Goal: Task Accomplishment & Management: Use online tool/utility

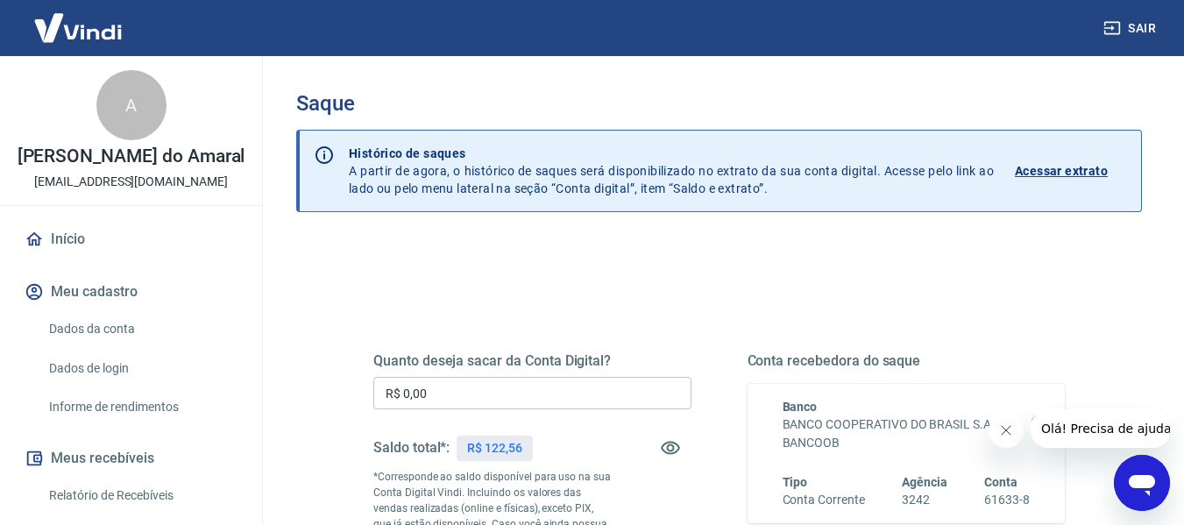
click at [419, 394] on input "R$ 0,00" at bounding box center [532, 393] width 318 height 32
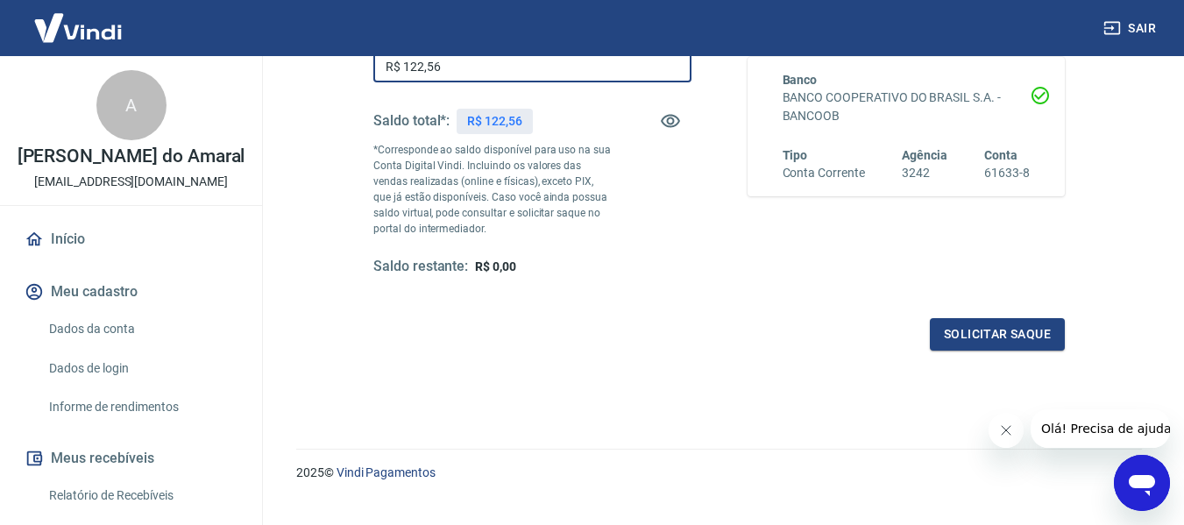
scroll to position [351, 0]
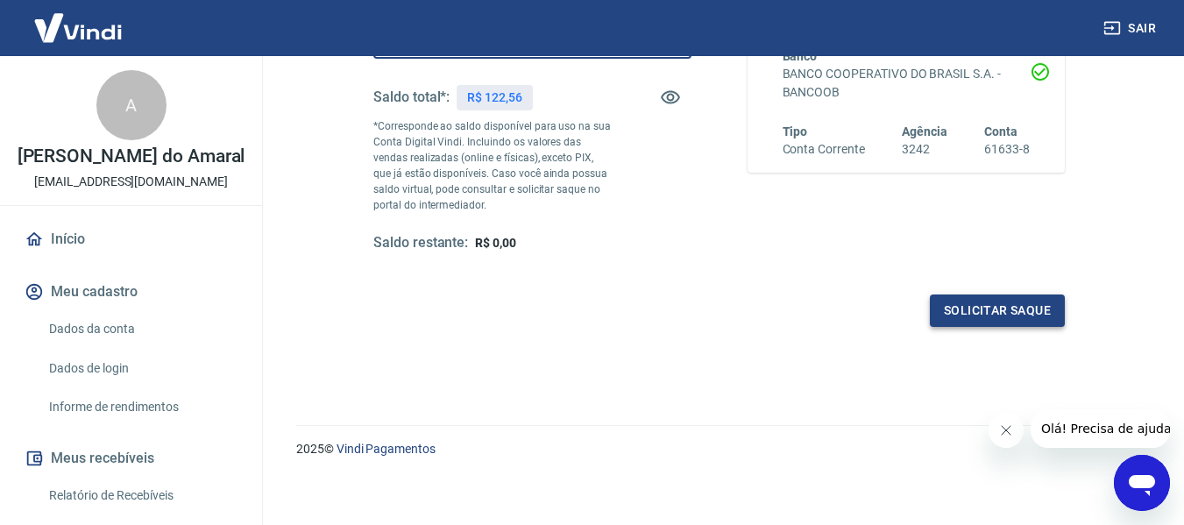
type input "R$ 122,56"
click at [969, 309] on button "Solicitar saque" at bounding box center [997, 310] width 135 height 32
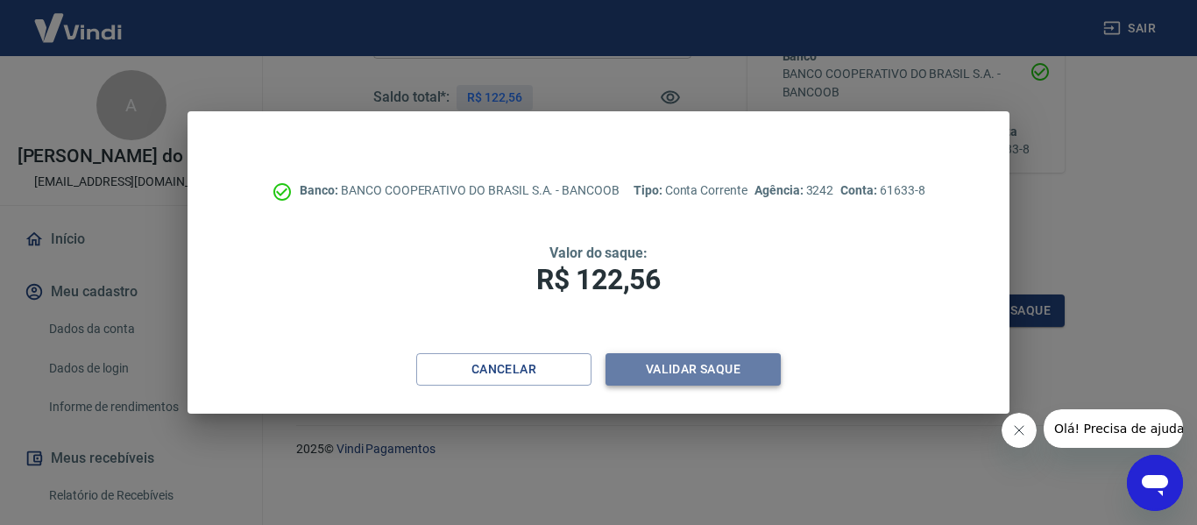
click at [698, 376] on button "Validar saque" at bounding box center [693, 369] width 175 height 32
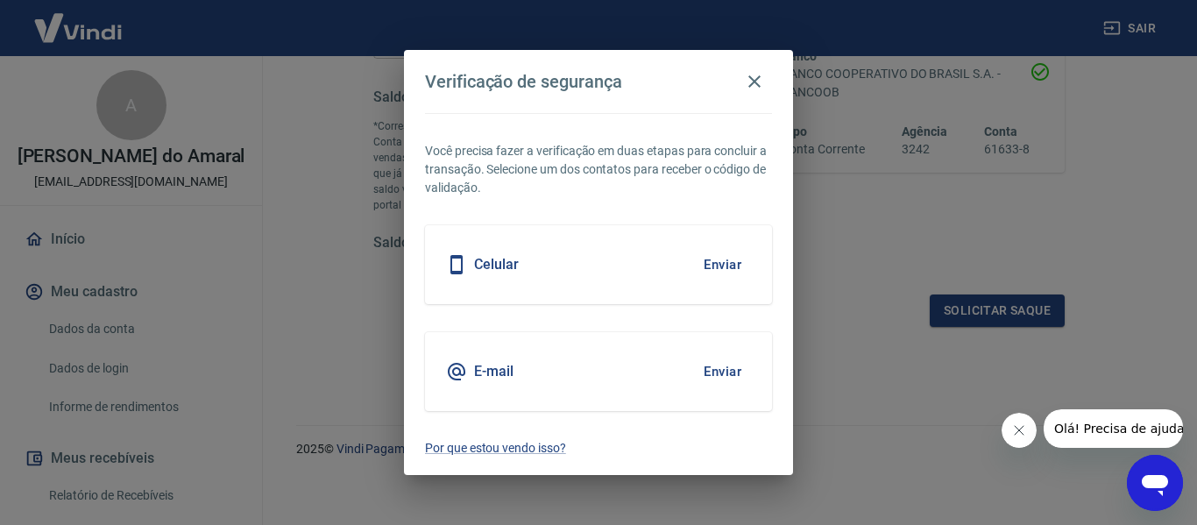
click at [724, 266] on button "Enviar" at bounding box center [722, 264] width 57 height 37
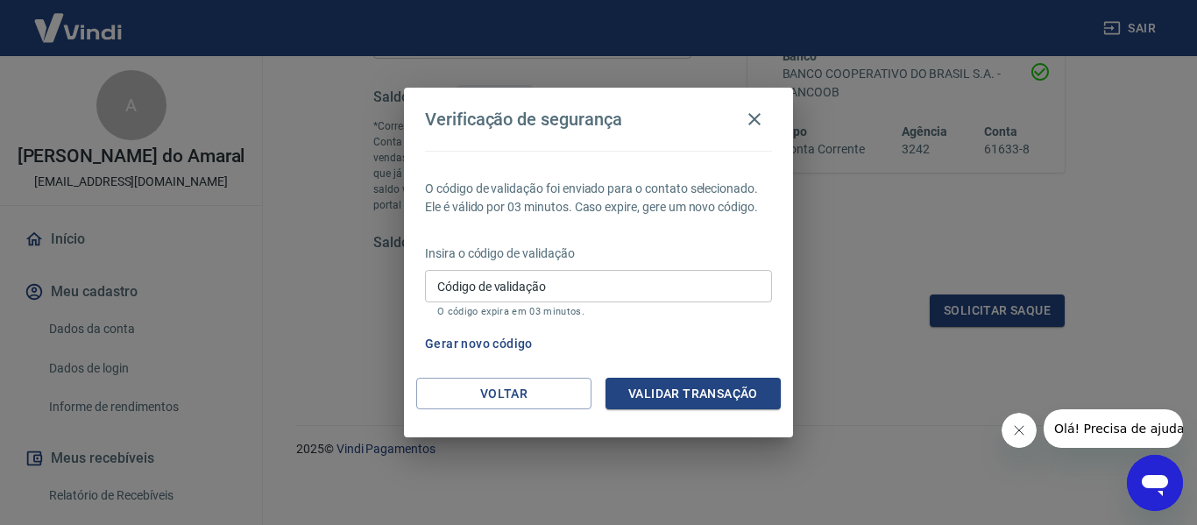
click at [456, 285] on input "Código de validação" at bounding box center [598, 286] width 347 height 32
click at [749, 116] on icon "button" at bounding box center [754, 119] width 21 height 21
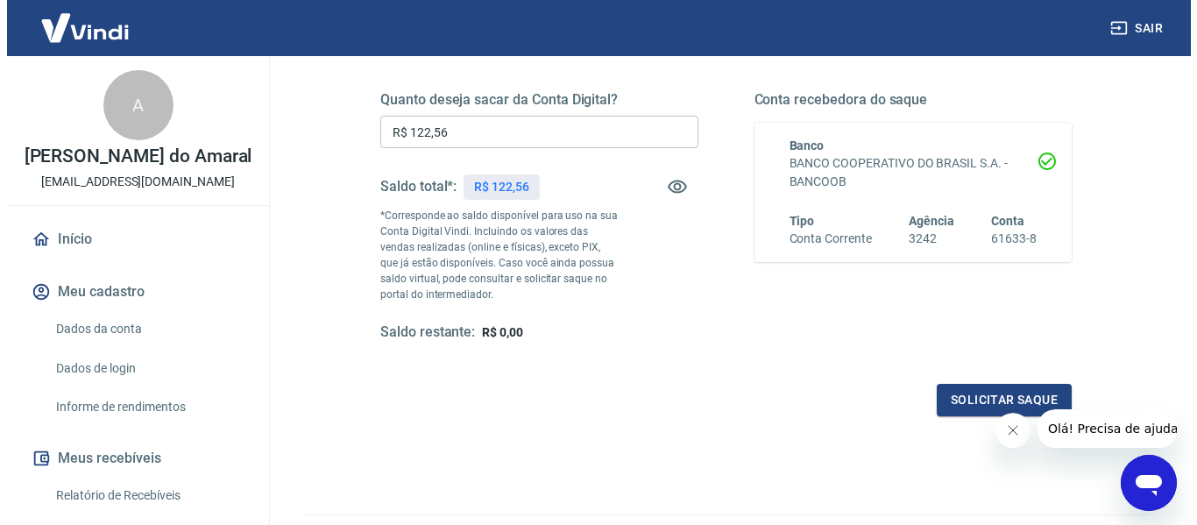
scroll to position [175, 0]
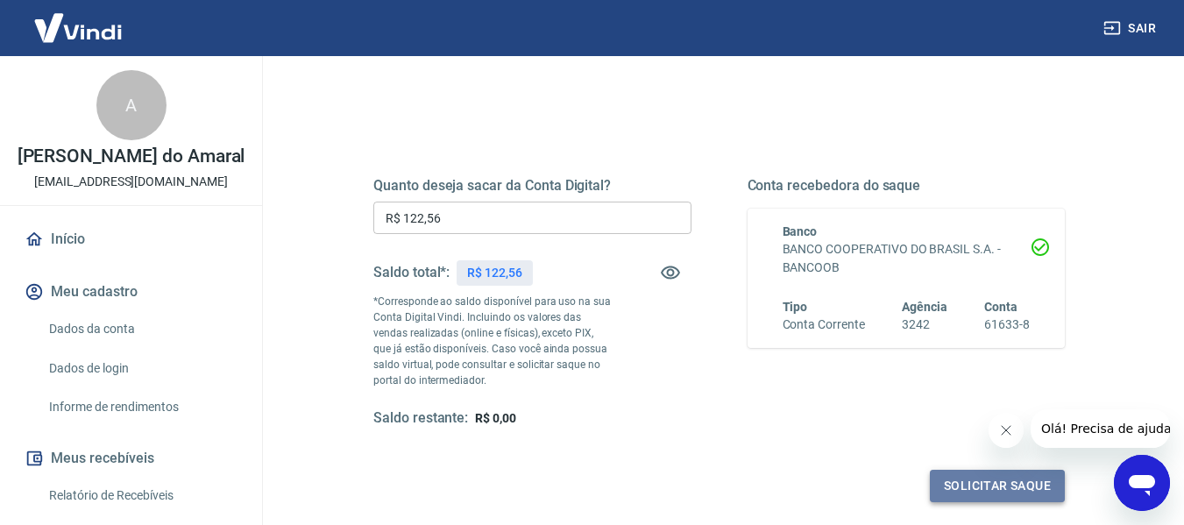
click at [1003, 482] on button "Solicitar saque" at bounding box center [997, 486] width 135 height 32
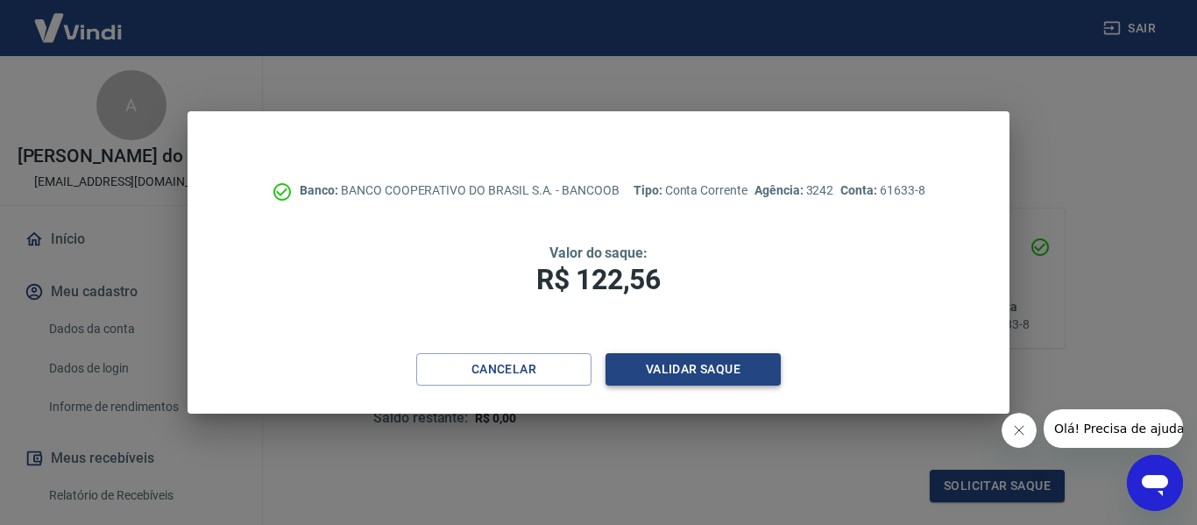
click at [702, 379] on button "Validar saque" at bounding box center [693, 369] width 175 height 32
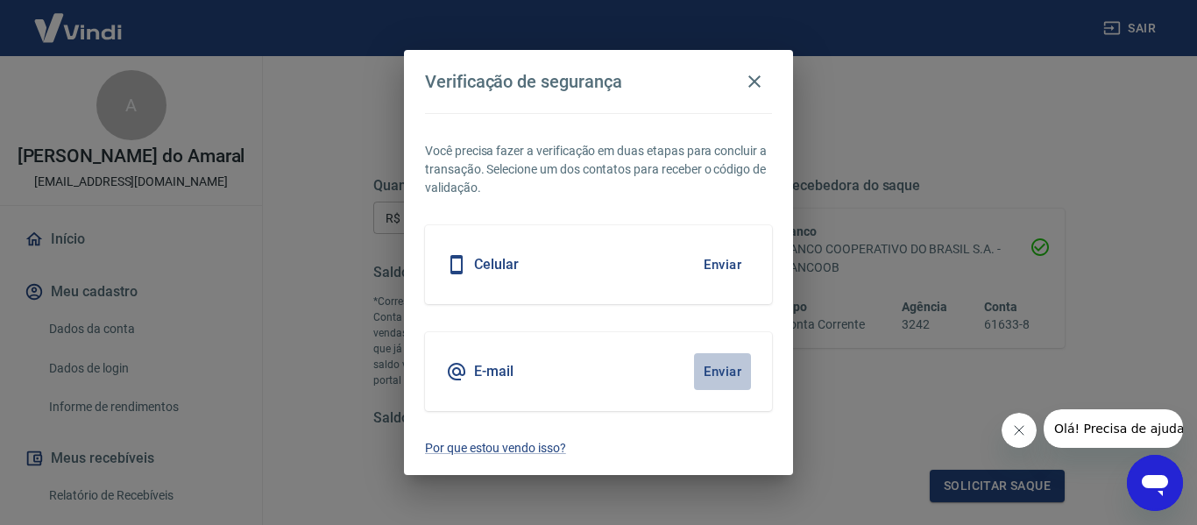
click at [707, 369] on button "Enviar" at bounding box center [722, 371] width 57 height 37
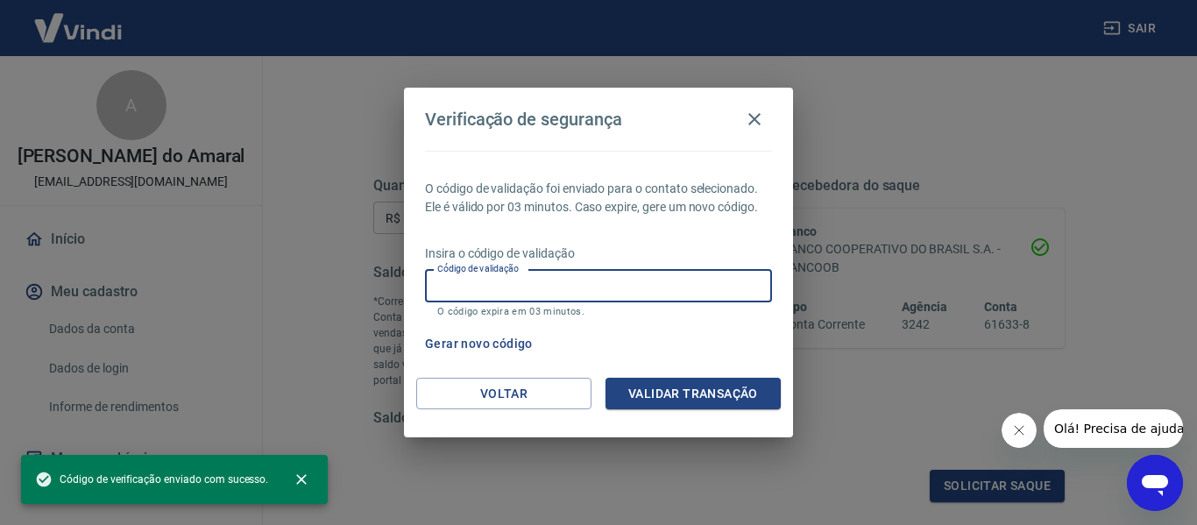
click at [448, 280] on div "Código de validação Código de validação O código expira em 03 minutos." at bounding box center [598, 293] width 347 height 47
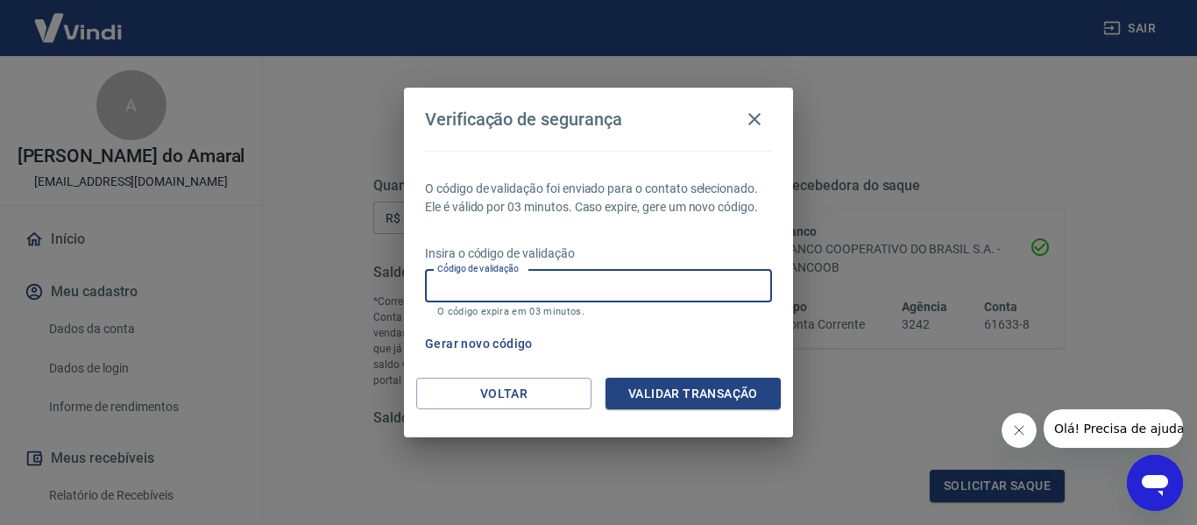
paste input "719926"
type input "719926"
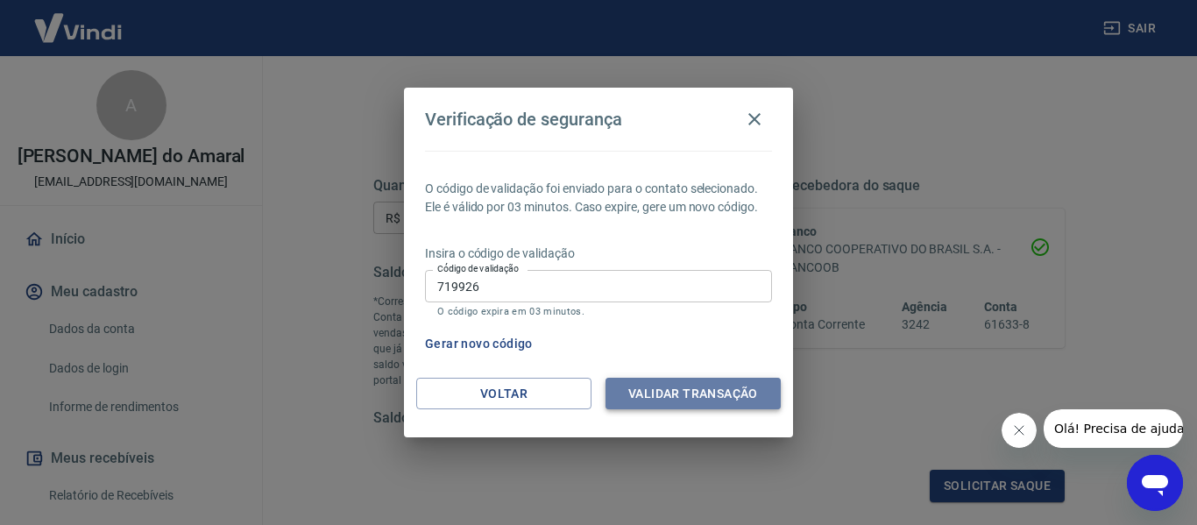
click at [695, 398] on button "Validar transação" at bounding box center [693, 394] width 175 height 32
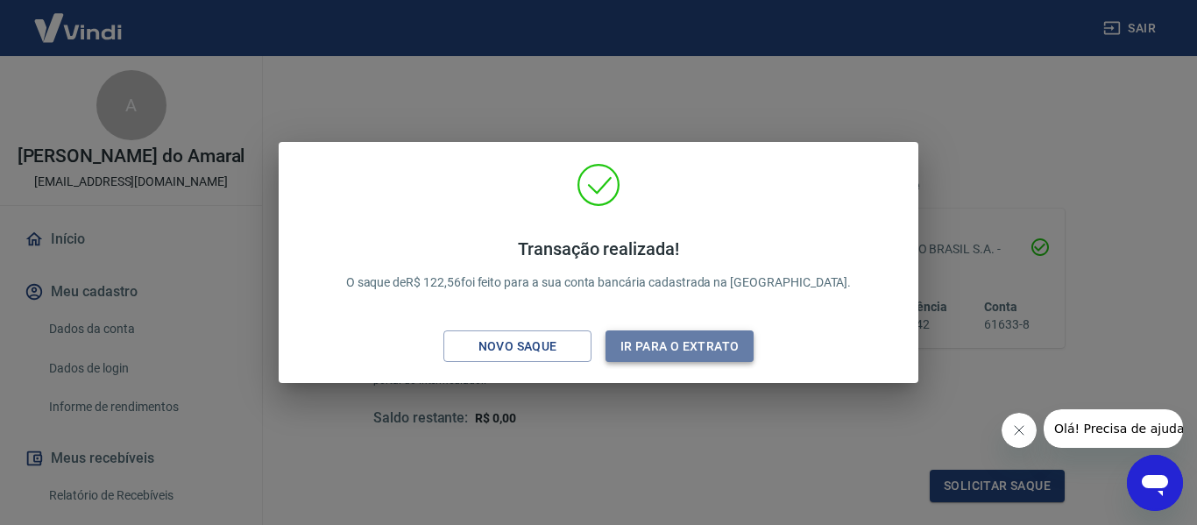
click at [688, 346] on button "Ir para o extrato" at bounding box center [680, 346] width 148 height 32
